Goal: Task Accomplishment & Management: Complete application form

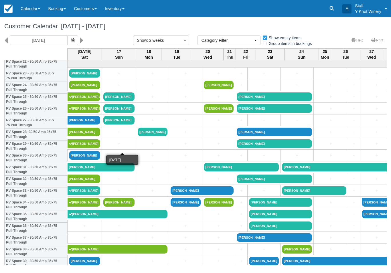
select select
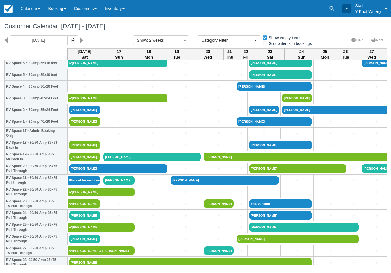
scroll to position [151, 0]
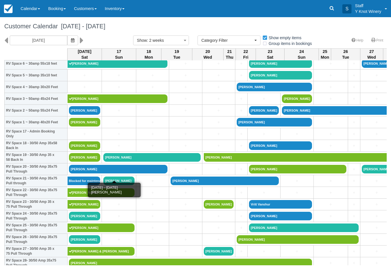
click at [81, 173] on link "[PERSON_NAME]" at bounding box center [118, 169] width 99 height 9
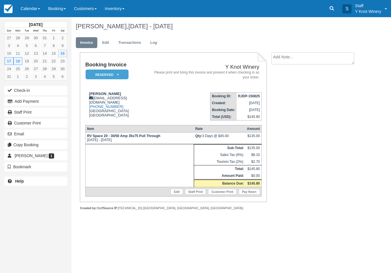
click at [50, 92] on button "Check-in" at bounding box center [35, 90] width 63 height 9
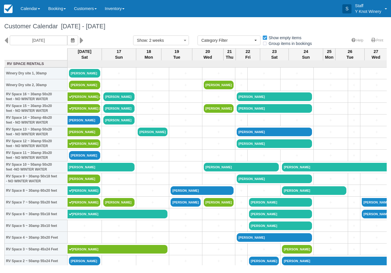
select select
click at [84, 160] on link "Bart tarman" at bounding box center [84, 155] width 31 height 9
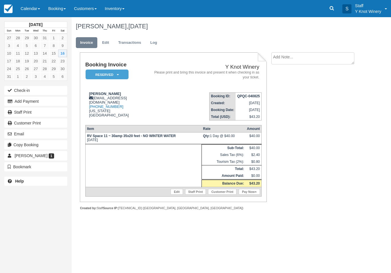
click at [32, 1] on link "Calendar" at bounding box center [31, 8] width 28 height 17
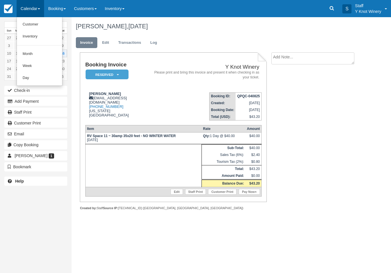
click at [39, 22] on link "Customer" at bounding box center [39, 25] width 45 height 12
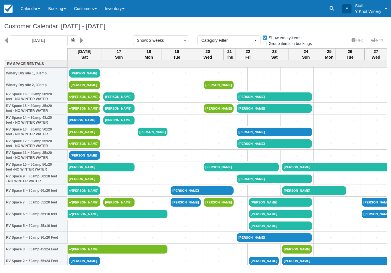
select select
click at [85, 170] on link "[PERSON_NAME]" at bounding box center [101, 167] width 67 height 9
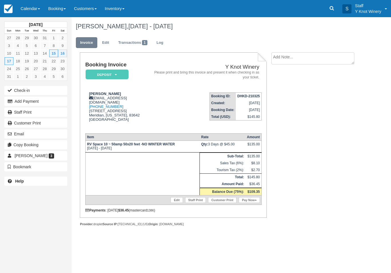
click at [46, 88] on button "Check-in" at bounding box center [35, 90] width 63 height 9
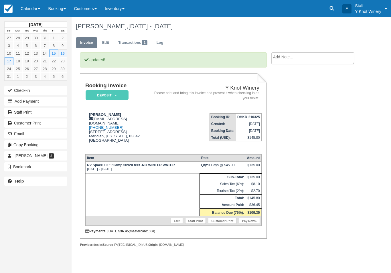
click at [29, 6] on link "Calendar" at bounding box center [31, 8] width 28 height 17
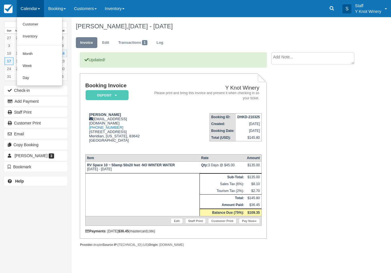
click at [38, 27] on link "Customer" at bounding box center [39, 25] width 45 height 12
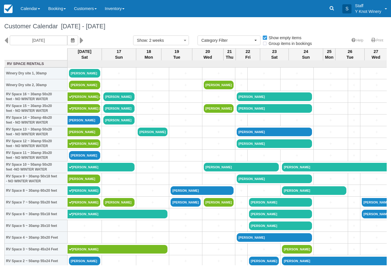
select select
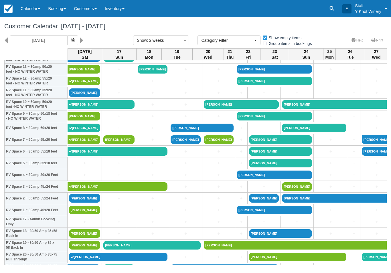
scroll to position [63, 0]
click at [85, 166] on link "+" at bounding box center [84, 163] width 31 height 6
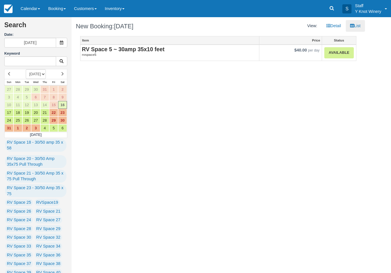
click at [340, 52] on link "Available" at bounding box center [339, 52] width 29 height 11
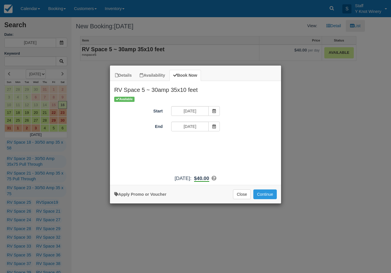
click at [215, 125] on icon "Item Modal" at bounding box center [214, 127] width 4 height 4
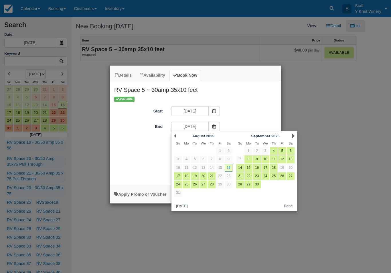
click at [177, 178] on link "17" at bounding box center [178, 177] width 8 height 8
type input "08/17/25"
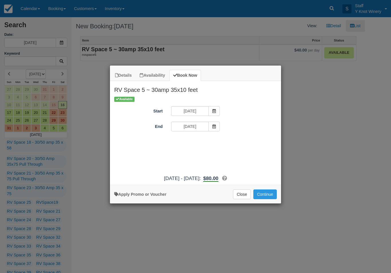
click at [269, 198] on button "Continue" at bounding box center [265, 195] width 23 height 10
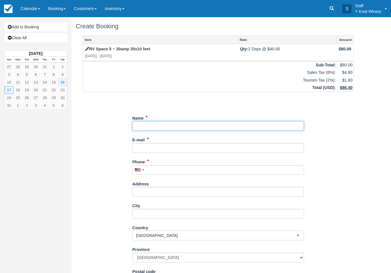
click at [148, 124] on input "Name" at bounding box center [218, 126] width 172 height 10
type input "[PERSON_NAME]"
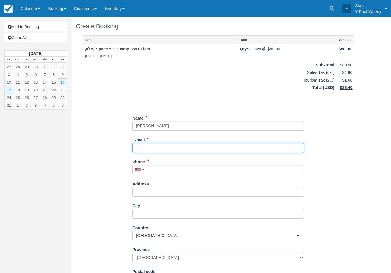
click at [145, 146] on input "E-mail" at bounding box center [218, 148] width 172 height 10
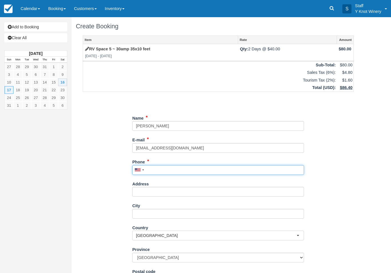
click at [157, 169] on div "Phone [GEOGRAPHIC_DATA] +1 [GEOGRAPHIC_DATA] +1 [GEOGRAPHIC_DATA] +44 [GEOGRAPH…" at bounding box center [218, 166] width 172 height 18
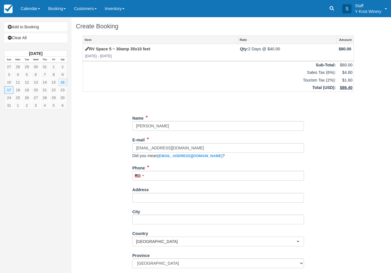
click at [207, 154] on link "[EMAIL_ADDRESS][DOMAIN_NAME]" at bounding box center [190, 156] width 65 height 4
type input "[EMAIL_ADDRESS][DOMAIN_NAME]"
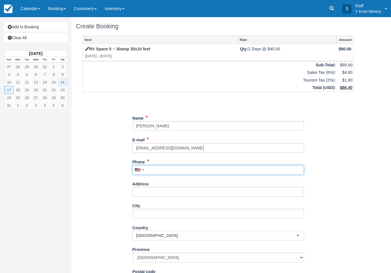
click at [152, 169] on input "Phone" at bounding box center [218, 170] width 172 height 10
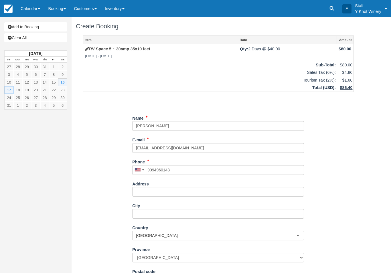
type input "[PHONE_NUMBER]"
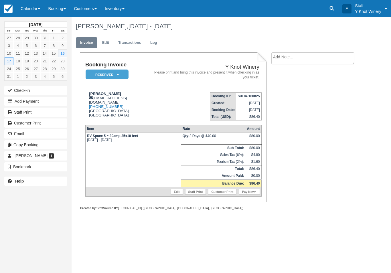
click at [45, 86] on button "Check-in" at bounding box center [35, 90] width 63 height 9
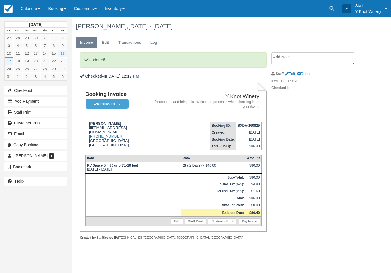
click at [56, 8] on link "Booking" at bounding box center [57, 8] width 26 height 17
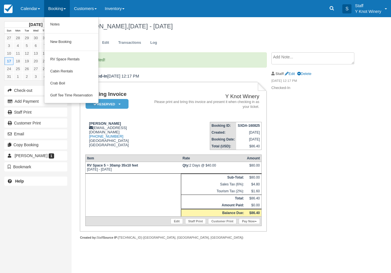
click at [65, 83] on link "Crab Boil" at bounding box center [71, 84] width 54 height 12
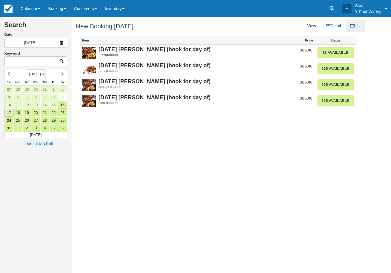
click at [129, 7] on link "Inventory" at bounding box center [115, 8] width 28 height 17
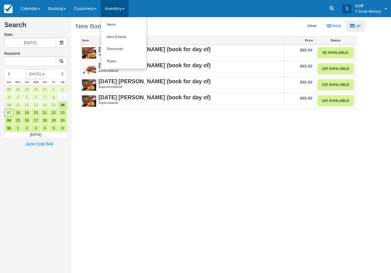
click at [93, 7] on div at bounding box center [195, 136] width 391 height 273
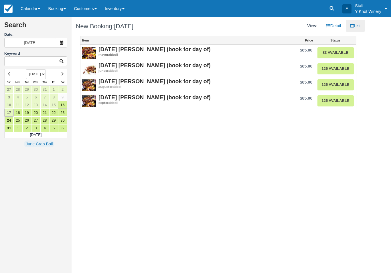
click at [34, 9] on link "Calendar" at bounding box center [31, 8] width 28 height 17
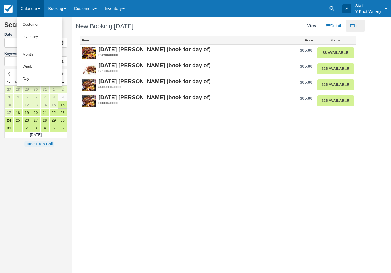
click at [148, 81] on div at bounding box center [195, 136] width 391 height 273
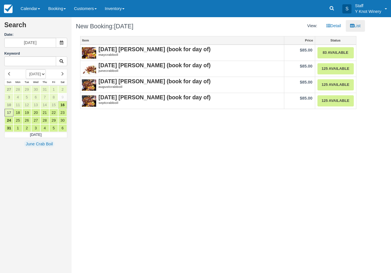
click at [99, 85] on em "augustcrabboil" at bounding box center [182, 87] width 201 height 5
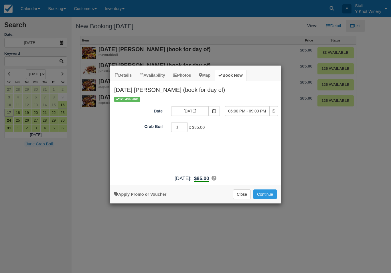
click at [241, 197] on button "Close" at bounding box center [242, 195] width 18 height 10
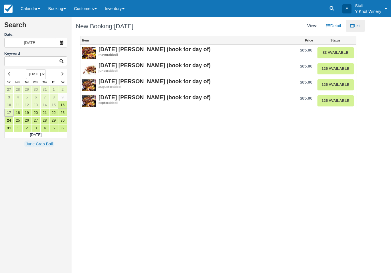
click at [29, 9] on link "Calendar" at bounding box center [31, 8] width 28 height 17
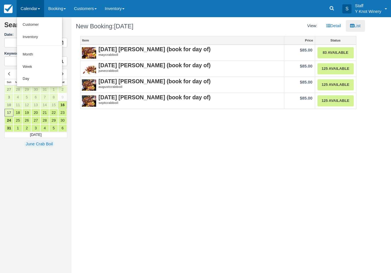
click at [38, 27] on link "Customer" at bounding box center [39, 25] width 45 height 12
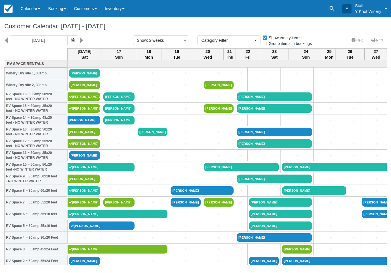
select select
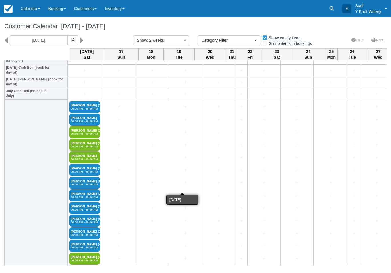
scroll to position [757, 0]
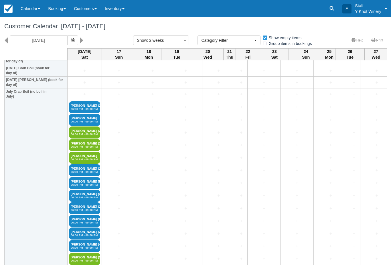
click at [26, 8] on link "Calendar" at bounding box center [31, 8] width 28 height 17
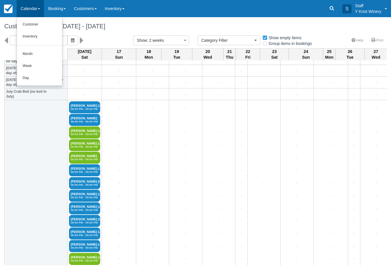
click at [38, 24] on link "Customer" at bounding box center [39, 25] width 45 height 12
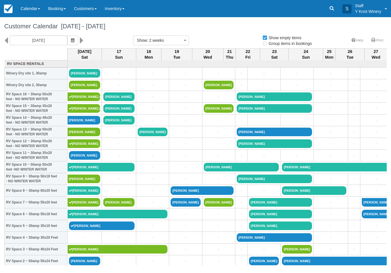
select select
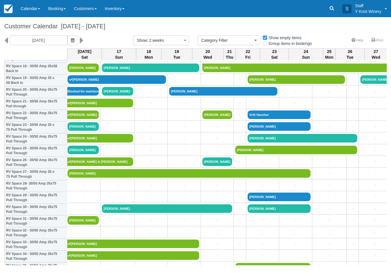
scroll to position [242, 3]
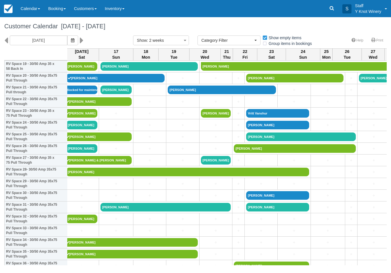
click at [80, 187] on link "+" at bounding box center [81, 184] width 31 height 6
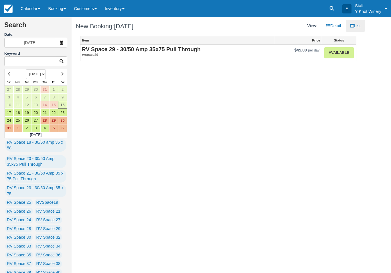
click at [342, 54] on link "Available" at bounding box center [339, 52] width 29 height 11
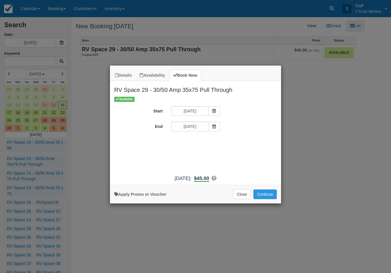
click at [267, 195] on button "Continue" at bounding box center [265, 195] width 23 height 10
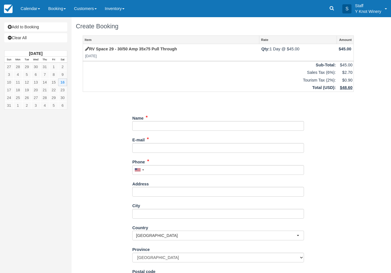
click at [148, 119] on div "Name" at bounding box center [218, 122] width 172 height 18
click at [158, 124] on input "Name" at bounding box center [218, 126] width 172 height 10
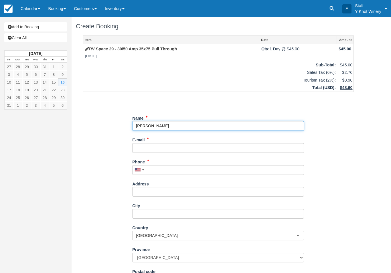
type input "[PERSON_NAME]"
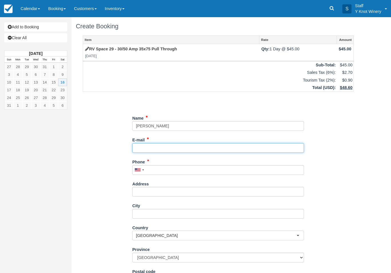
click at [162, 144] on input "E-mail" at bounding box center [218, 148] width 172 height 10
click at [2, 249] on div "Add to Booking Clear All August 2025 Sun Mon Tue Wed Thu Fri Sat 27 28 29 30 31…" at bounding box center [36, 136] width 72 height 273
click at [163, 147] on input "greene" at bounding box center [218, 148] width 172 height 10
type input "greene373@hotmail.com"
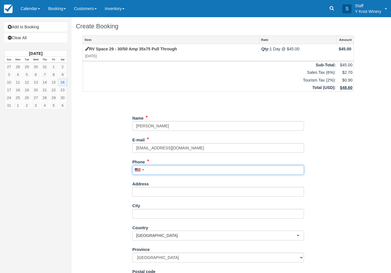
click at [157, 167] on input "Phone" at bounding box center [218, 170] width 172 height 10
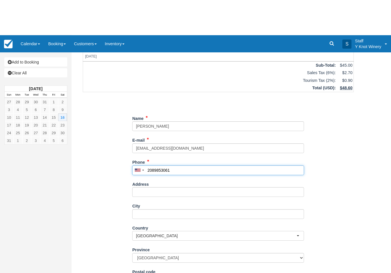
scroll to position [35, 0]
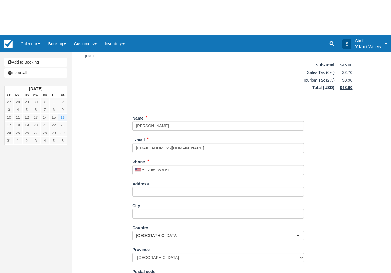
type input "+12089853061"
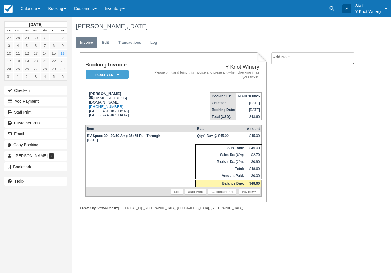
click at [21, 4] on link "Calendar" at bounding box center [31, 8] width 28 height 17
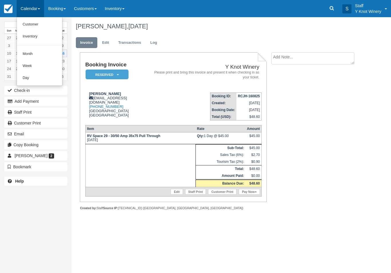
click at [26, 23] on link "Customer" at bounding box center [39, 25] width 45 height 12
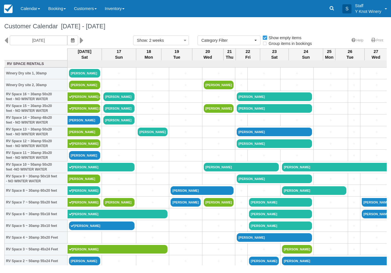
select select
click at [90, 7] on link "Customers" at bounding box center [85, 8] width 31 height 17
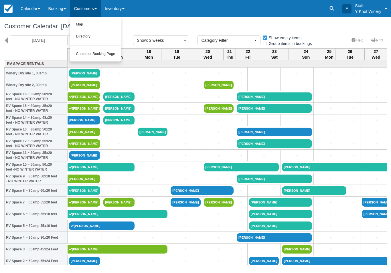
click at [121, 11] on div at bounding box center [195, 136] width 391 height 273
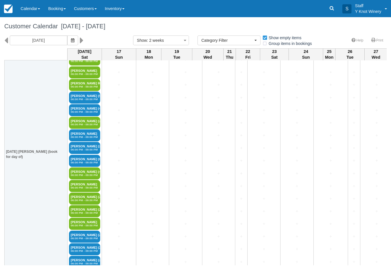
scroll to position [945, 0]
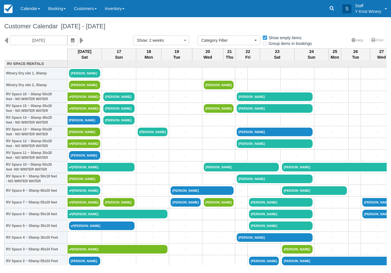
select select
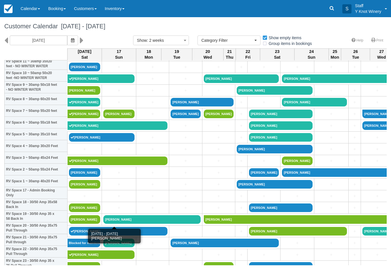
scroll to position [94, 0]
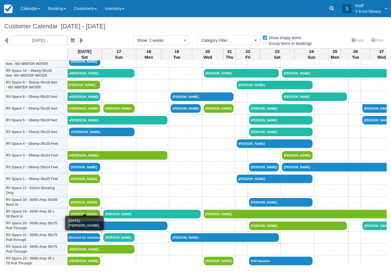
click at [87, 206] on link "[PERSON_NAME]" at bounding box center [84, 202] width 31 height 9
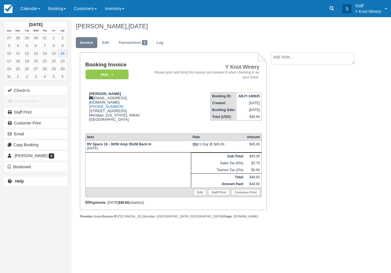
click at [50, 91] on button "Check-in" at bounding box center [35, 90] width 63 height 9
